Goal: Task Accomplishment & Management: Manage account settings

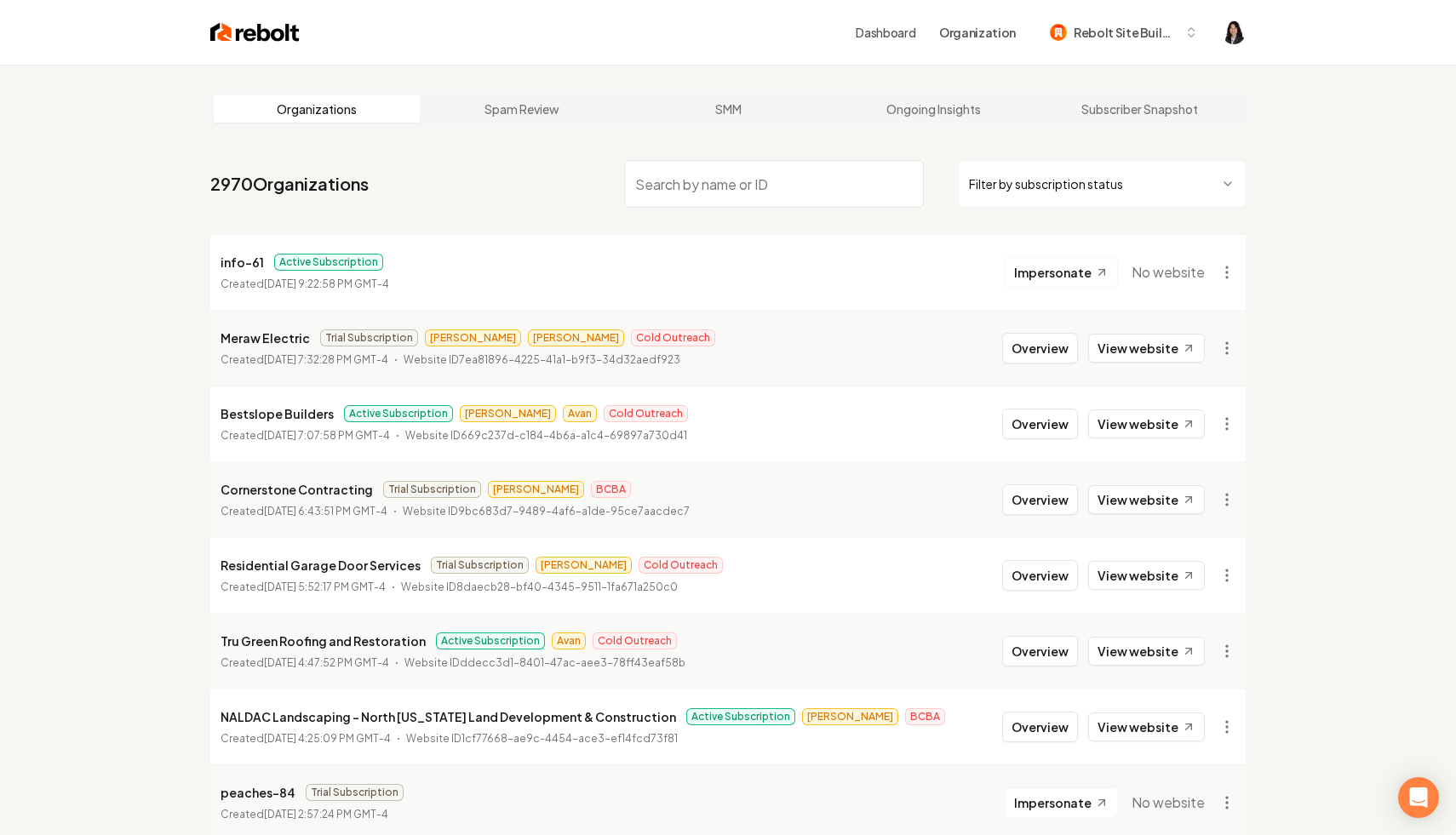
click at [1021, 178] on html "Dashboard Organization Rebolt Site Builder Organizations Spam Review SMM Ongoin…" at bounding box center [728, 417] width 1456 height 835
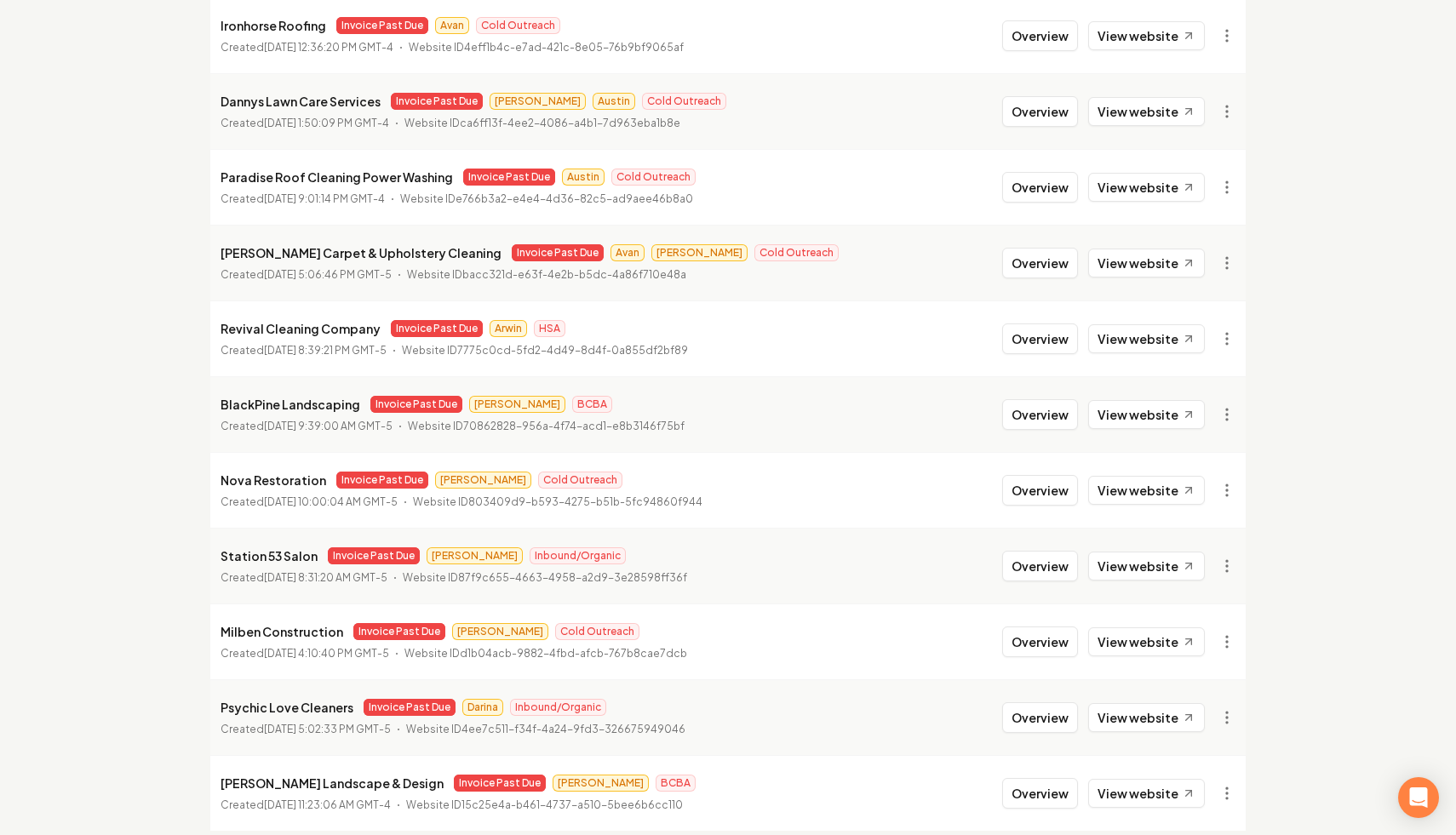
scroll to position [1668, 0]
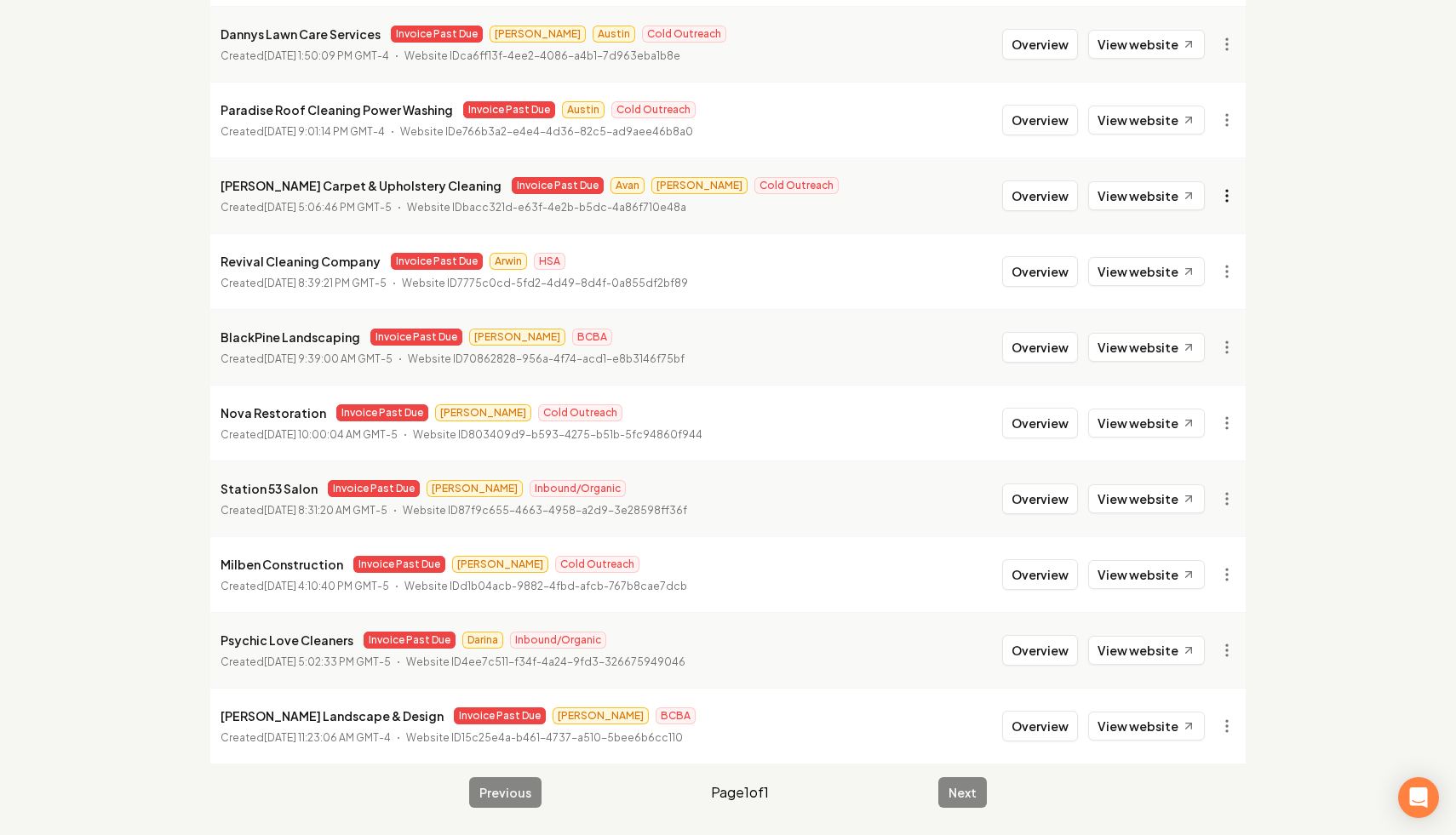
click at [1118, 195] on link "View website" at bounding box center [1147, 195] width 117 height 29
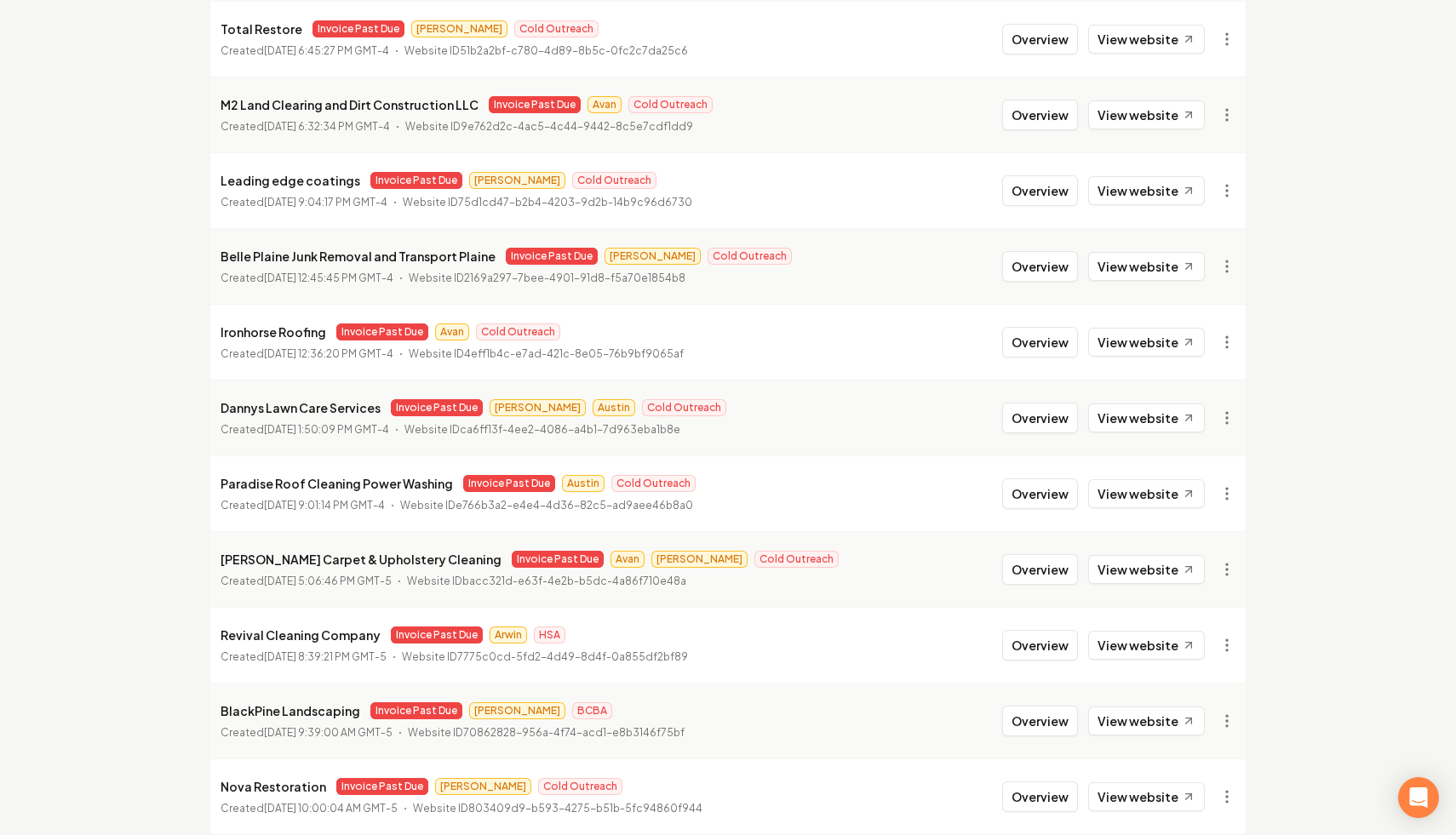
scroll to position [1302, 0]
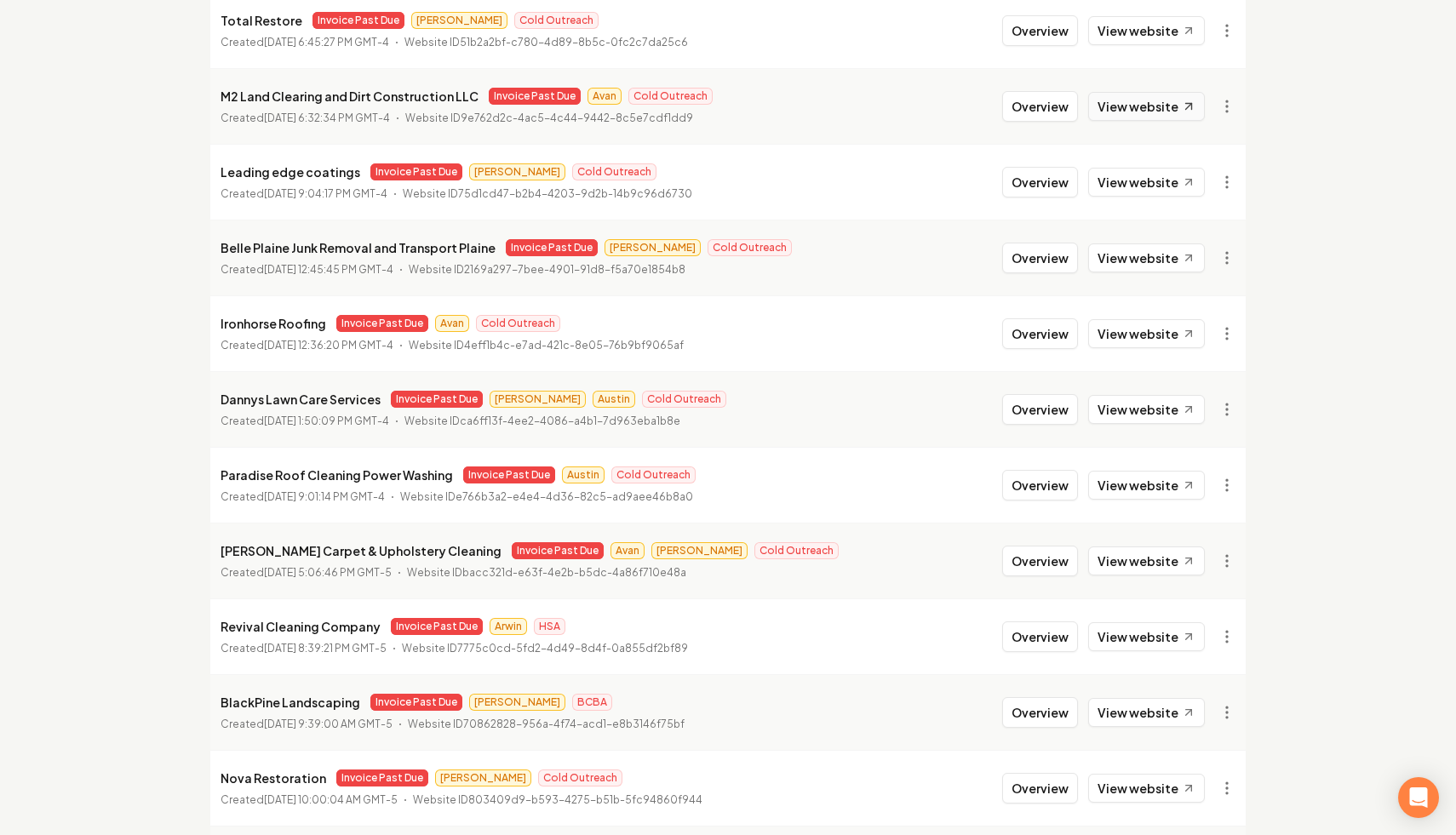
click at [1125, 111] on link "View website" at bounding box center [1147, 106] width 117 height 29
click at [1213, 224] on link "View in Clerk" at bounding box center [1186, 226] width 108 height 27
click at [1192, 251] on link "View in Stripe" at bounding box center [1186, 254] width 108 height 27
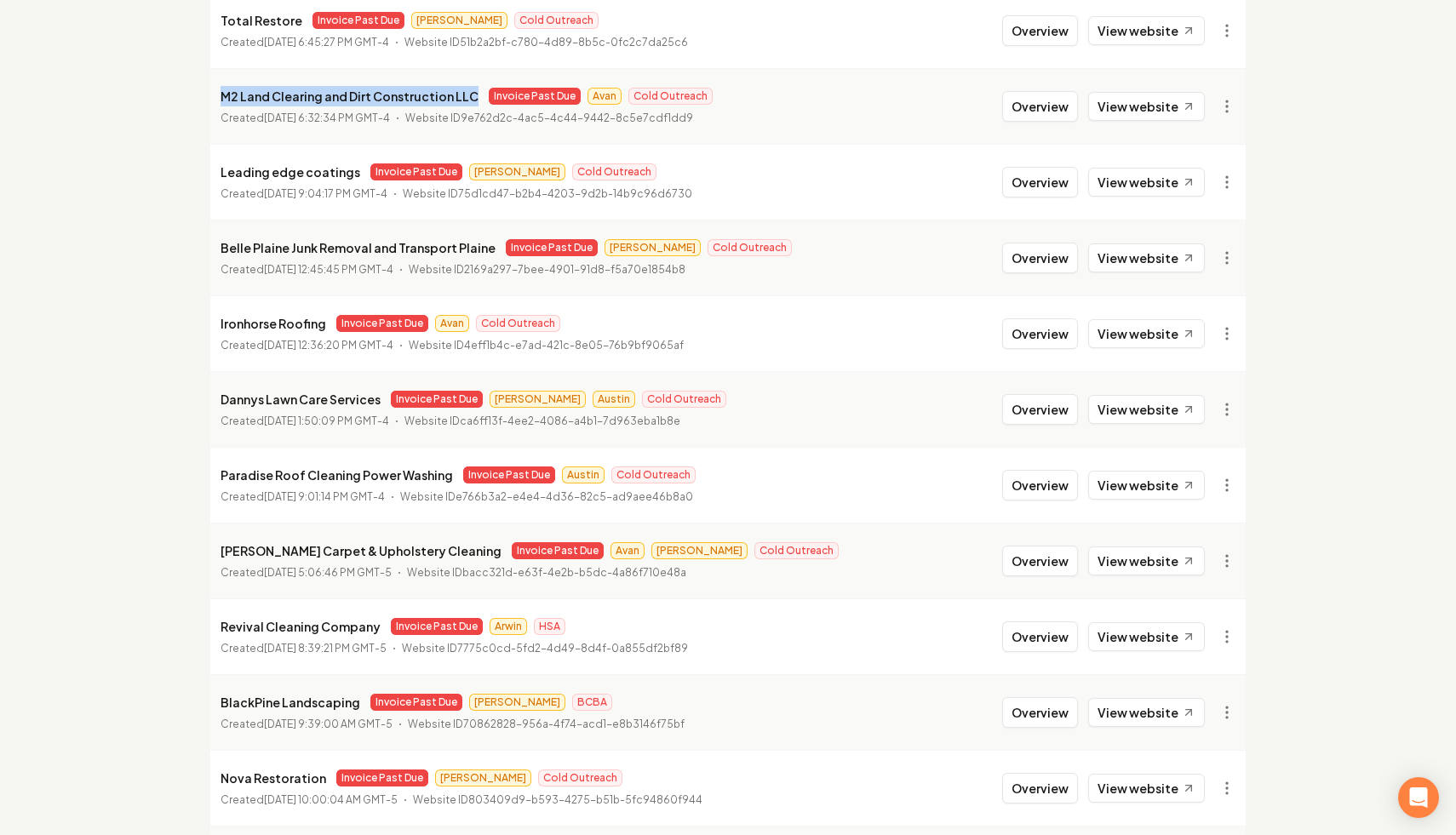
drag, startPoint x: 469, startPoint y: 96, endPoint x: 212, endPoint y: 90, distance: 257.1
click at [212, 90] on li "M2 Land Clearing and Dirt Construction LLC Invoice Past Due Avan Cold Outreach …" at bounding box center [728, 106] width 1035 height 76
copy p "M2 Land Clearing and Dirt Construction LLC"
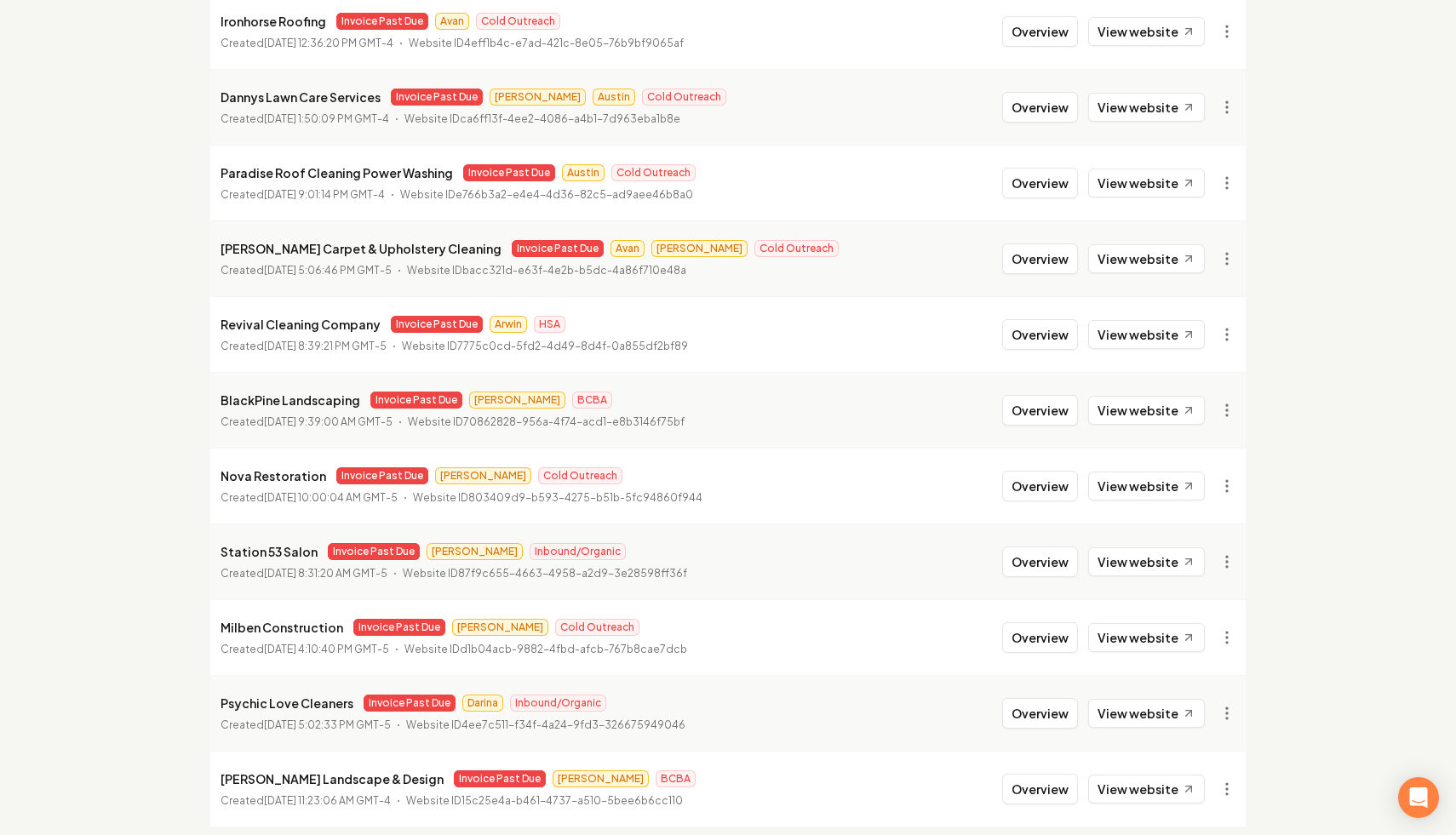
scroll to position [1583, 0]
